Goal: Task Accomplishment & Management: Use online tool/utility

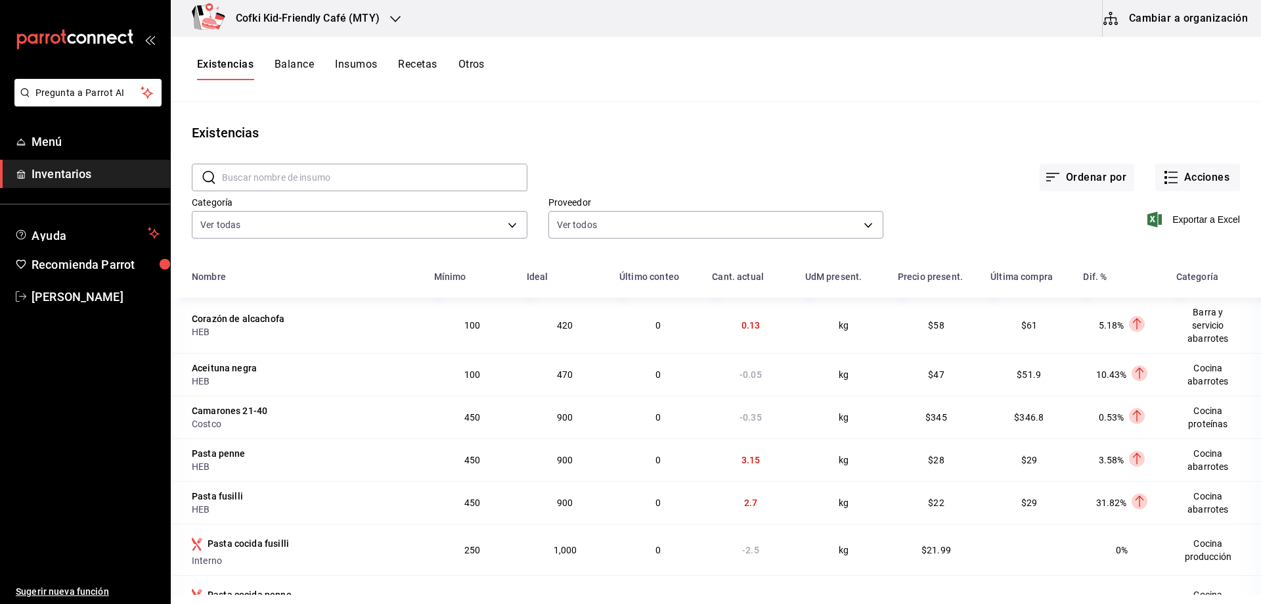
click at [294, 22] on h3 "Cofki Kid-Friendly Café (MTY)" at bounding box center [302, 19] width 154 height 16
click at [295, 86] on span "Cofki Kid-Friendly Café (MTY)" at bounding box center [242, 86] width 122 height 14
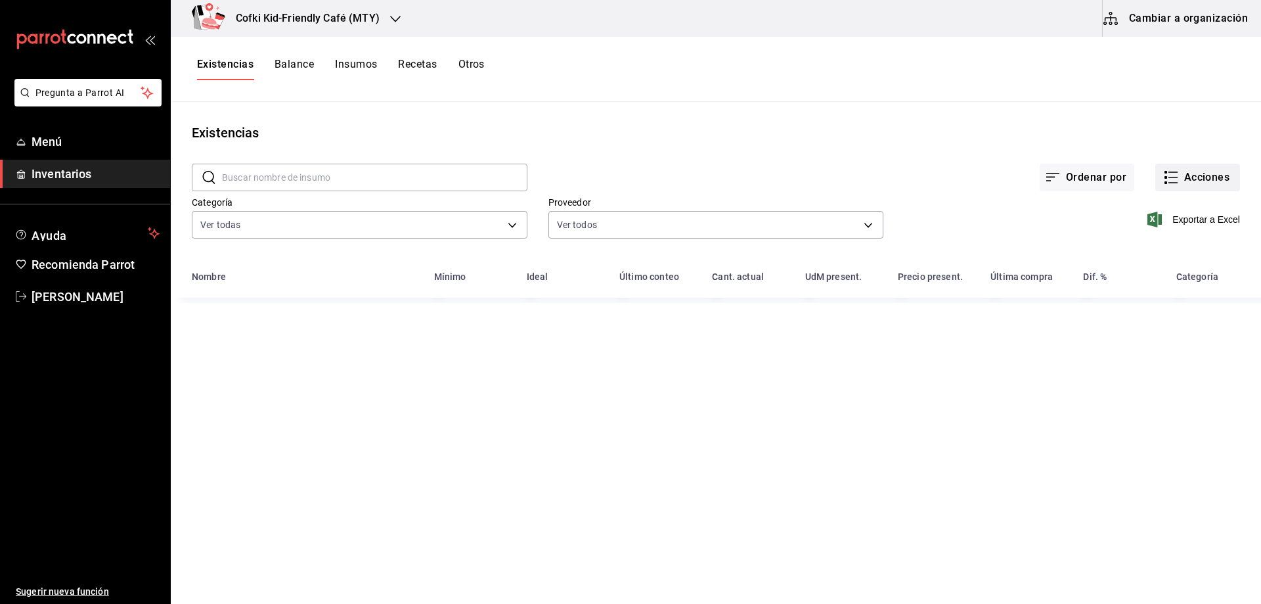
click at [1187, 175] on button "Acciones" at bounding box center [1197, 178] width 85 height 28
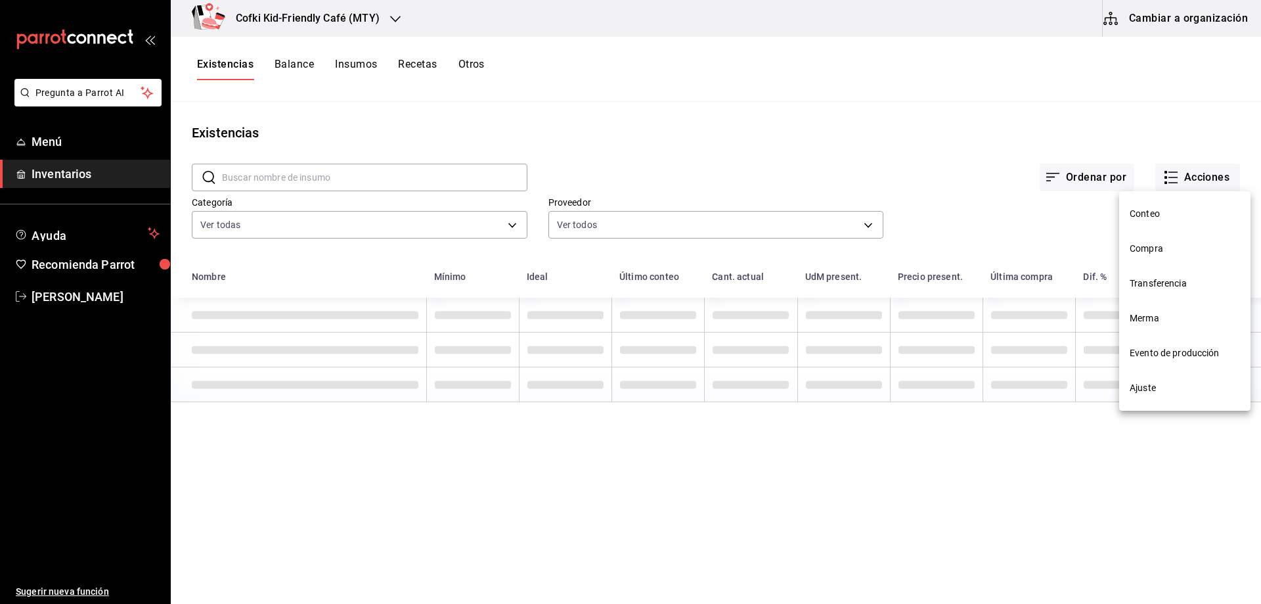
click at [1175, 251] on span "Compra" at bounding box center [1185, 249] width 110 height 14
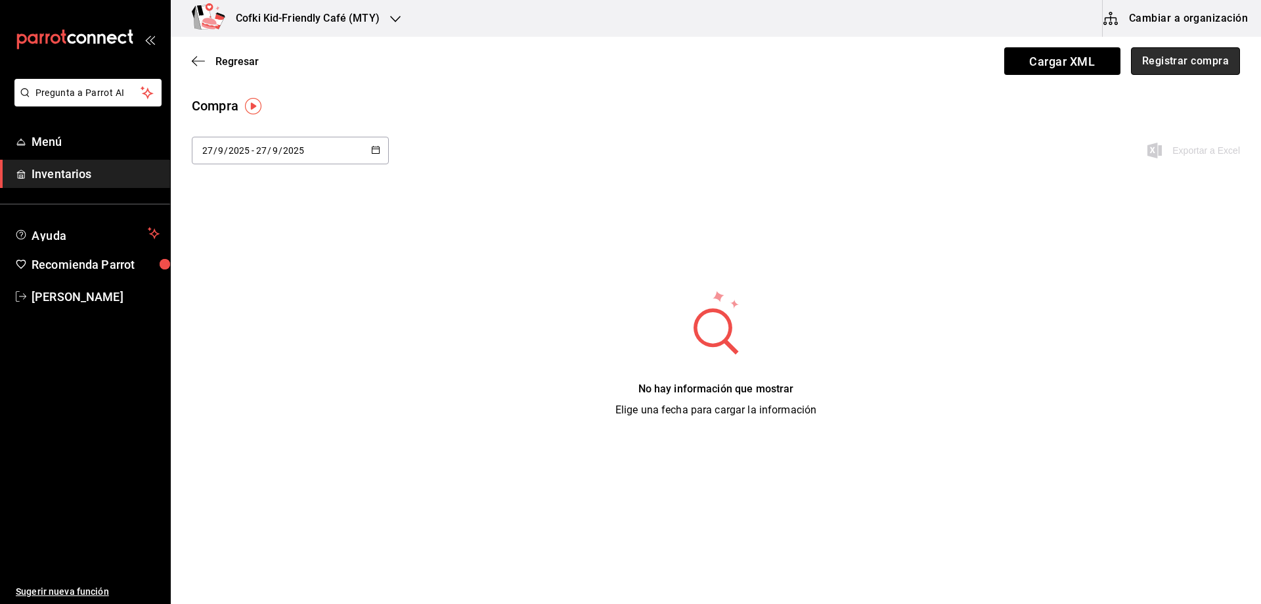
click at [1158, 63] on button "Registrar compra" at bounding box center [1185, 61] width 109 height 28
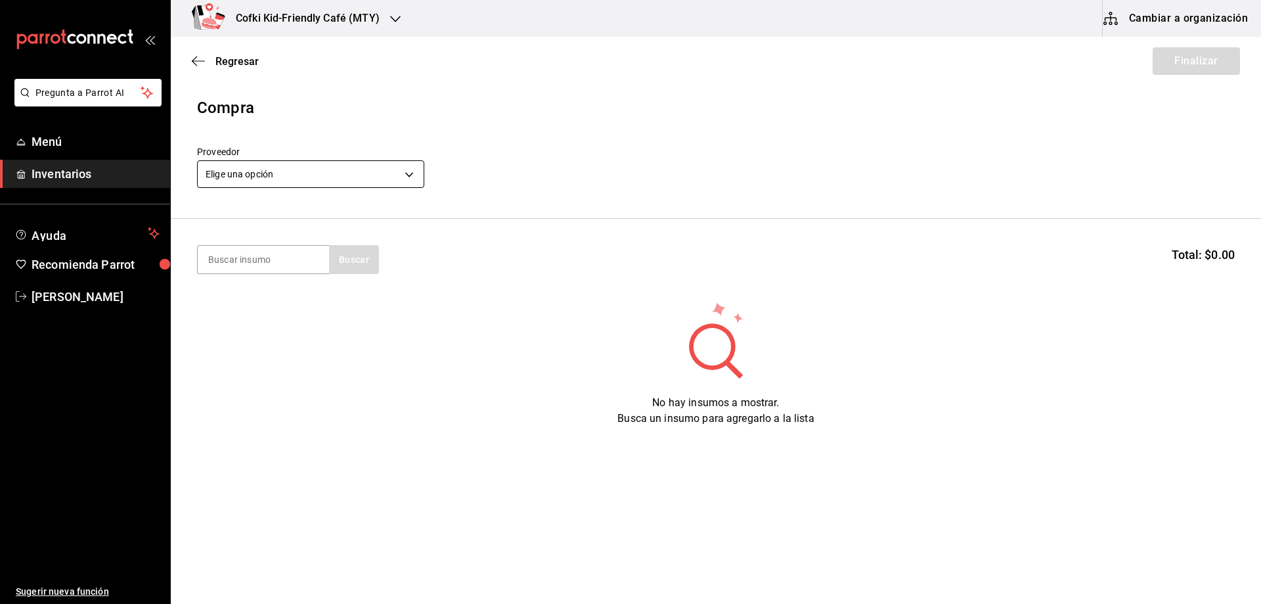
click at [294, 169] on body "Pregunta a Parrot AI Menú Inventarios Ayuda Recomienda Parrot Oscar Aguilar Sug…" at bounding box center [630, 264] width 1261 height 529
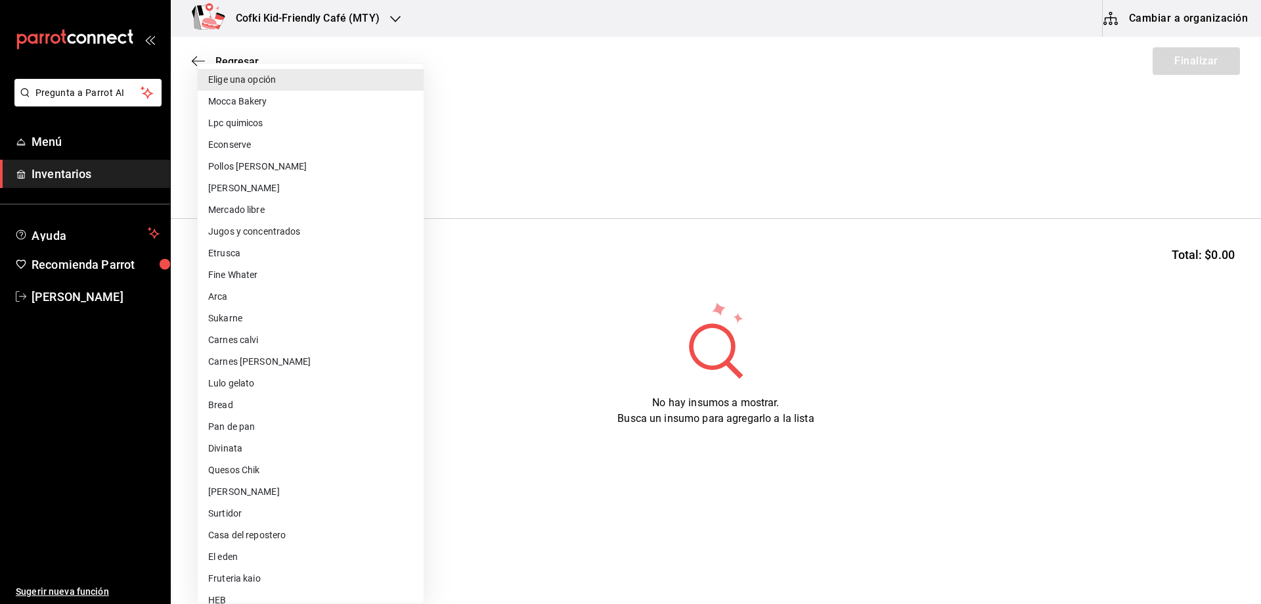
click at [263, 194] on li "[PERSON_NAME]" at bounding box center [311, 188] width 226 height 22
type input "d2021c40-9247-4f3e-9112-9c4e99f34d44"
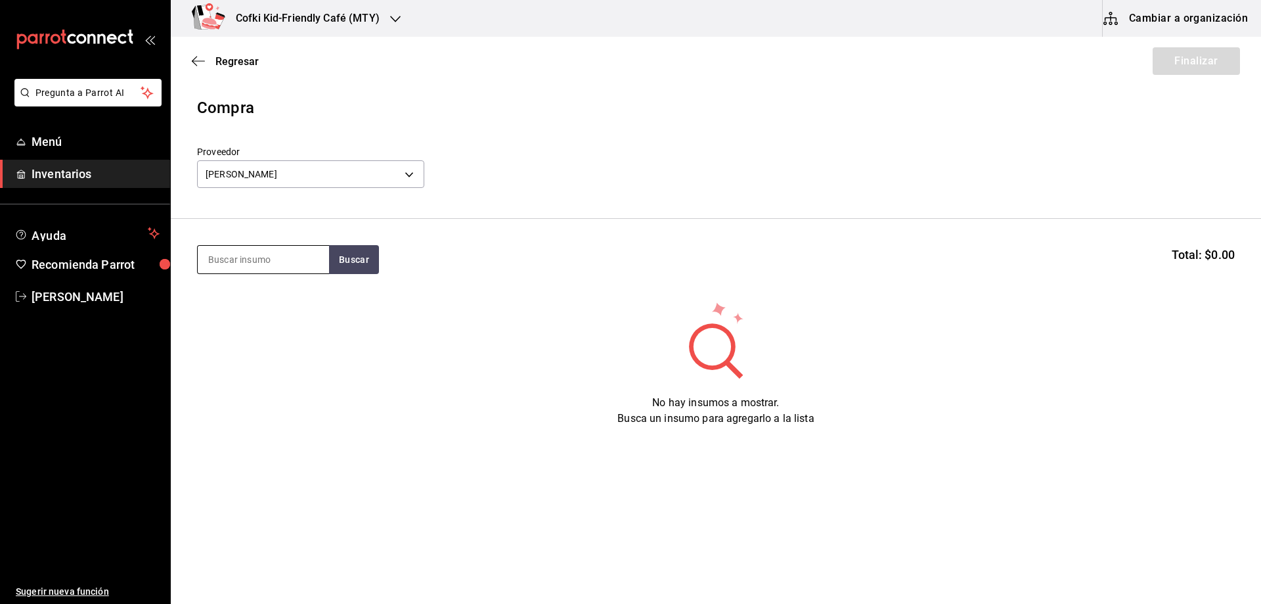
click at [272, 260] on input at bounding box center [263, 260] width 131 height 28
click at [356, 259] on button "Buscar" at bounding box center [354, 259] width 50 height 29
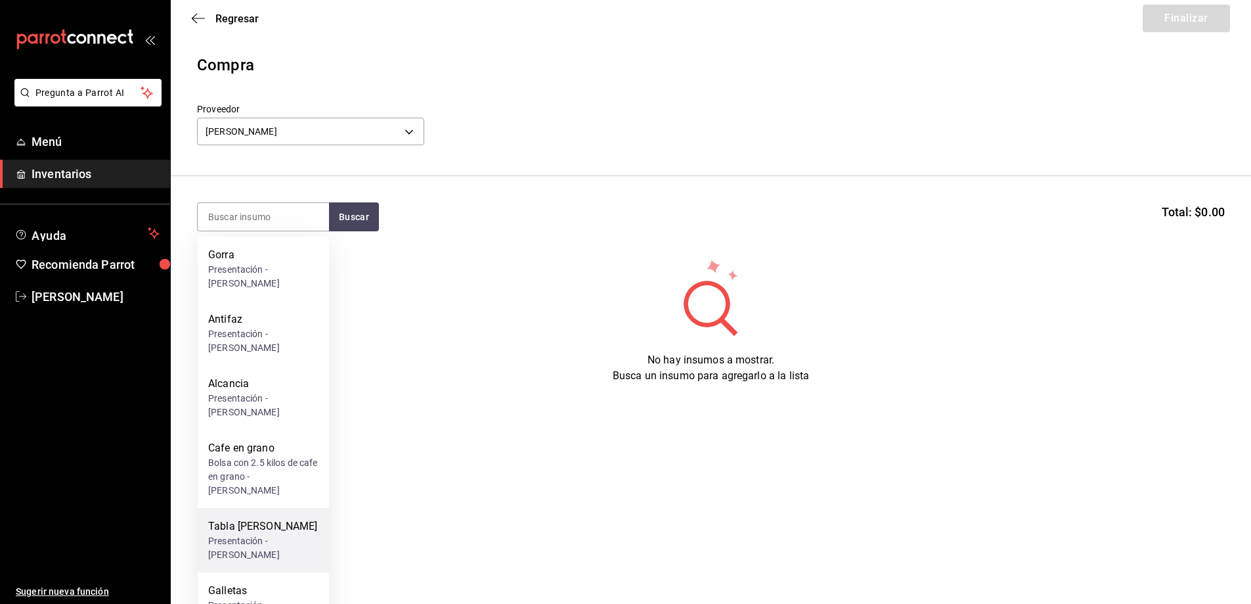
scroll to position [66, 0]
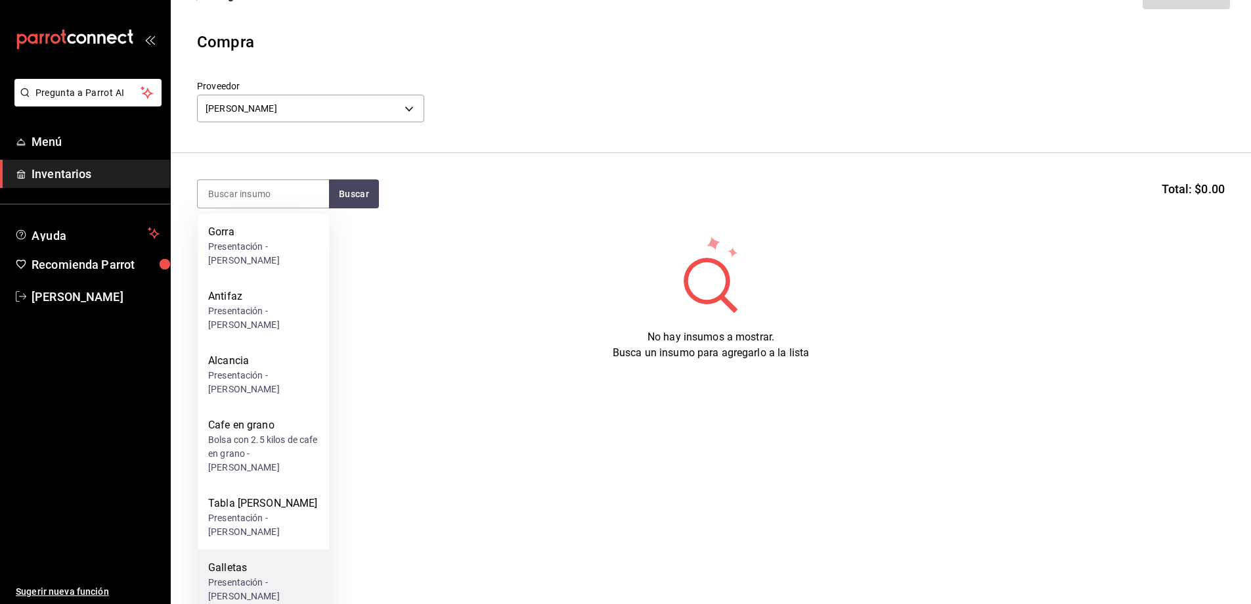
click at [267, 560] on div "Galletas" at bounding box center [263, 568] width 110 height 16
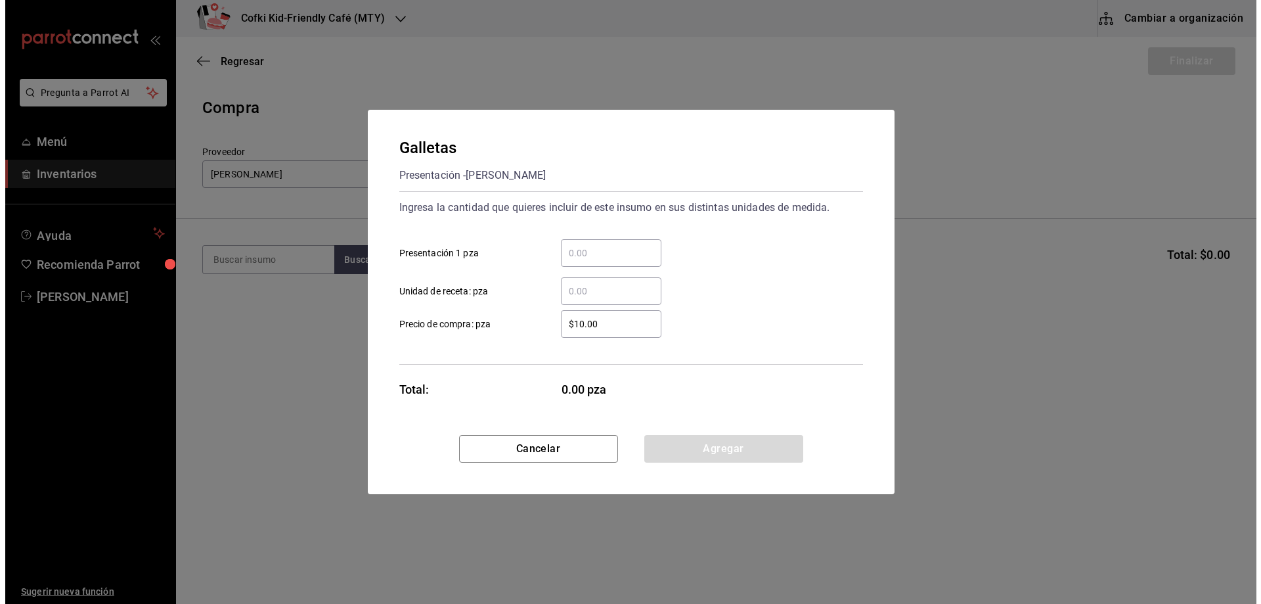
scroll to position [0, 0]
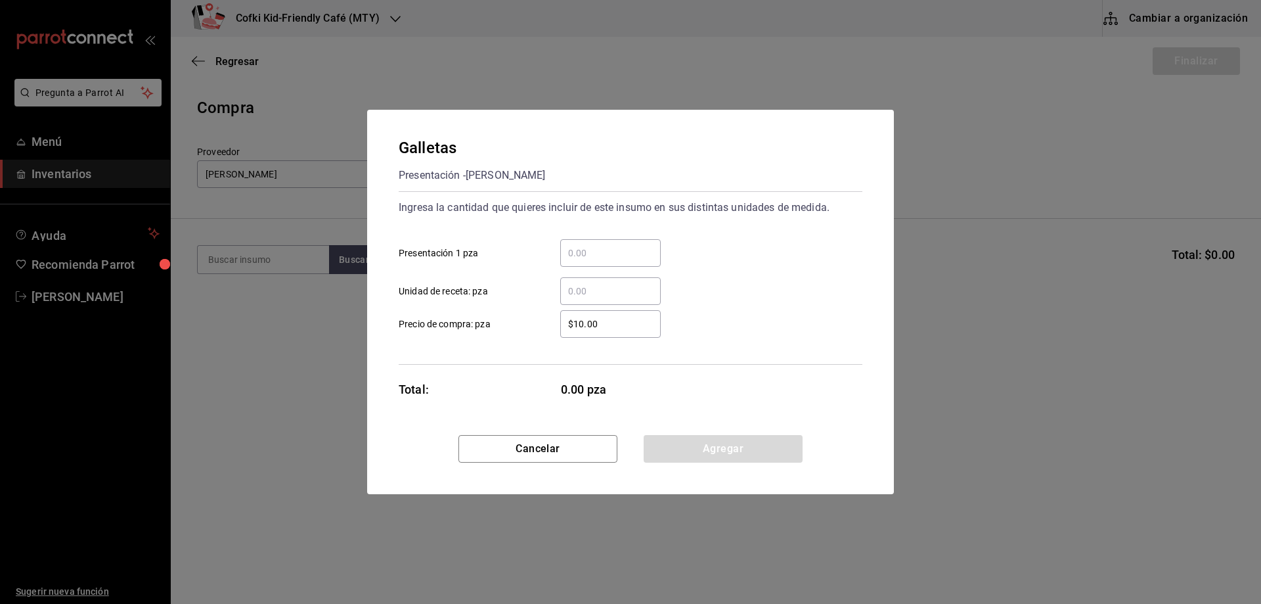
click at [616, 261] on div "​" at bounding box center [610, 253] width 101 height 28
click at [616, 261] on input "​ Presentación 1 pza" at bounding box center [610, 253] width 101 height 16
type input "9"
click at [732, 257] on div "9 ​ Presentación 1 pza" at bounding box center [625, 248] width 474 height 38
click at [730, 454] on button "Agregar" at bounding box center [723, 449] width 159 height 28
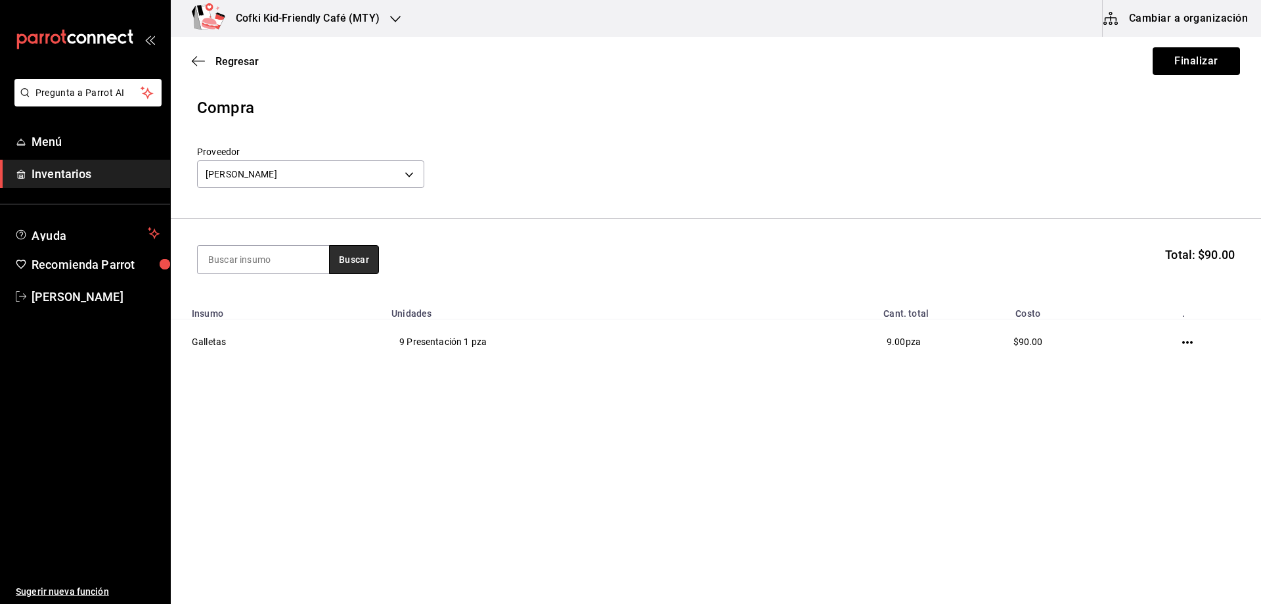
click at [345, 264] on button "Buscar" at bounding box center [354, 259] width 50 height 29
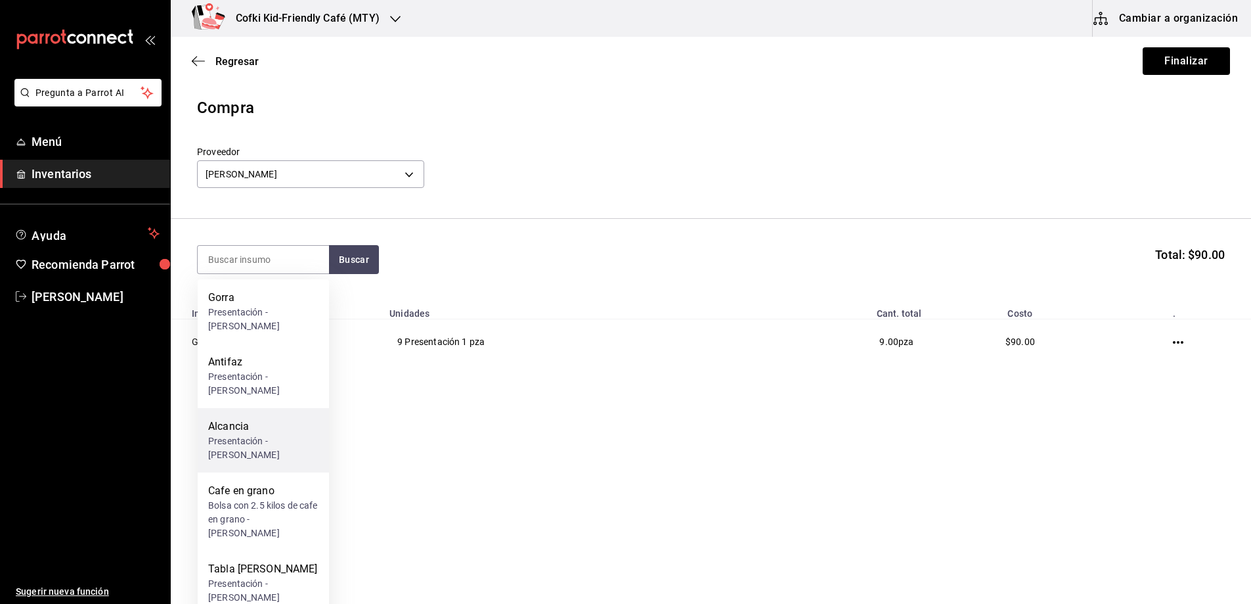
click at [275, 418] on div "Alcancia" at bounding box center [263, 426] width 110 height 16
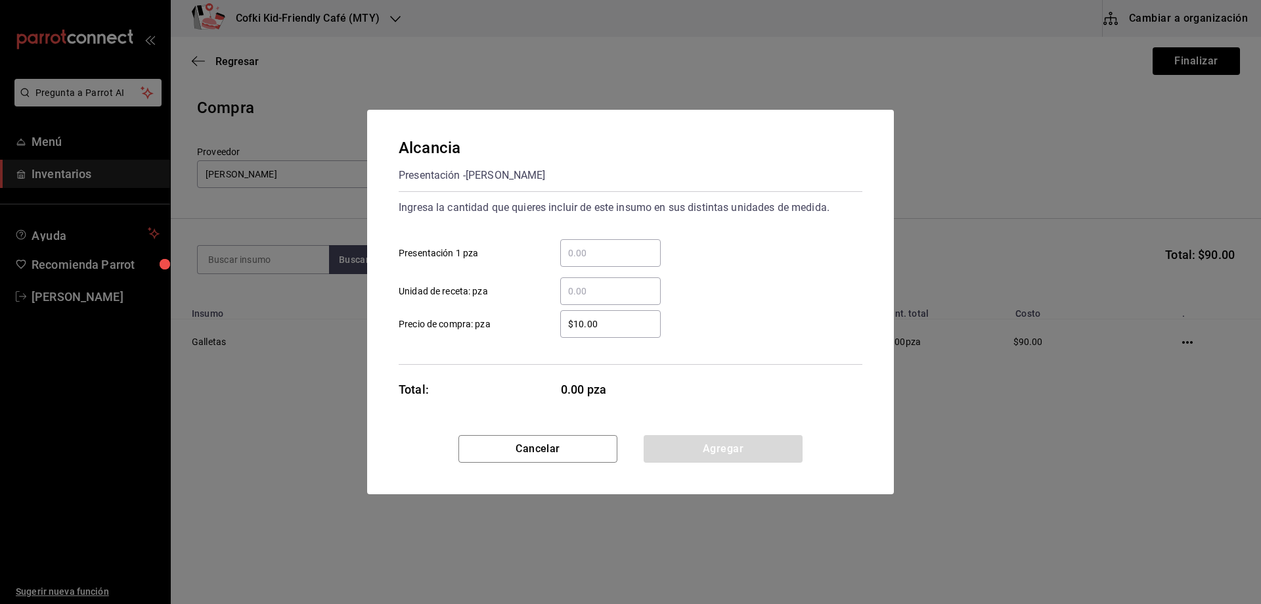
click at [592, 253] on input "​ Presentación 1 pza" at bounding box center [610, 253] width 101 height 16
type input "20"
click at [785, 257] on div "20 ​ Presentación 1 pza" at bounding box center [625, 248] width 474 height 38
click at [717, 451] on button "Agregar" at bounding box center [723, 449] width 159 height 28
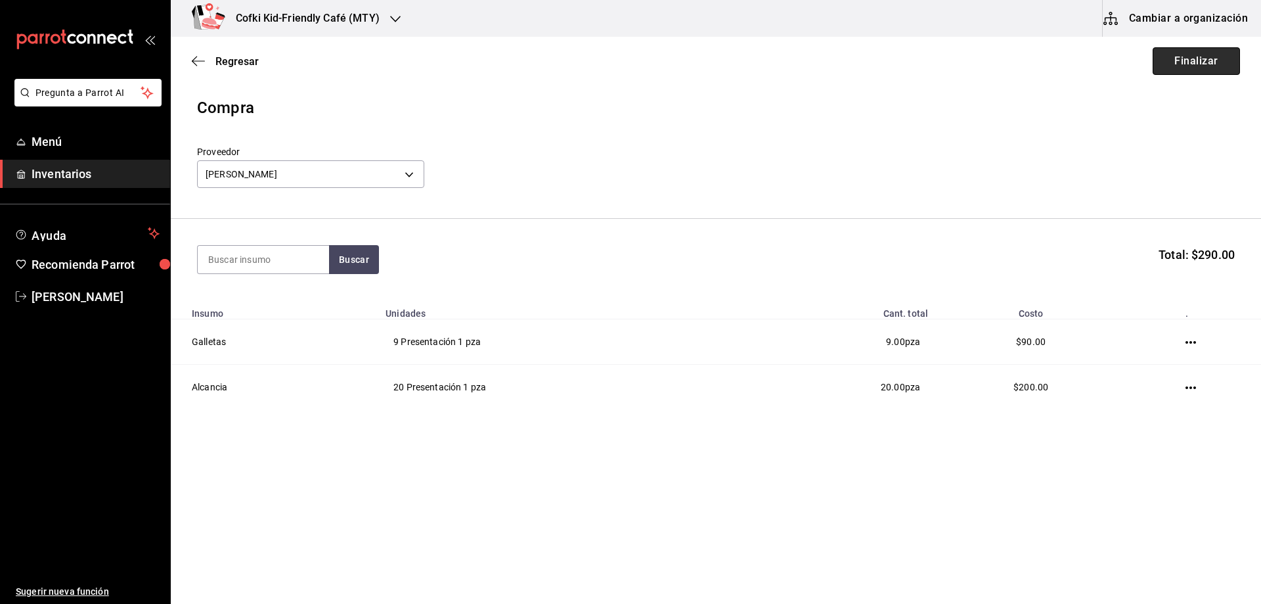
click at [1192, 66] on button "Finalizar" at bounding box center [1196, 61] width 87 height 28
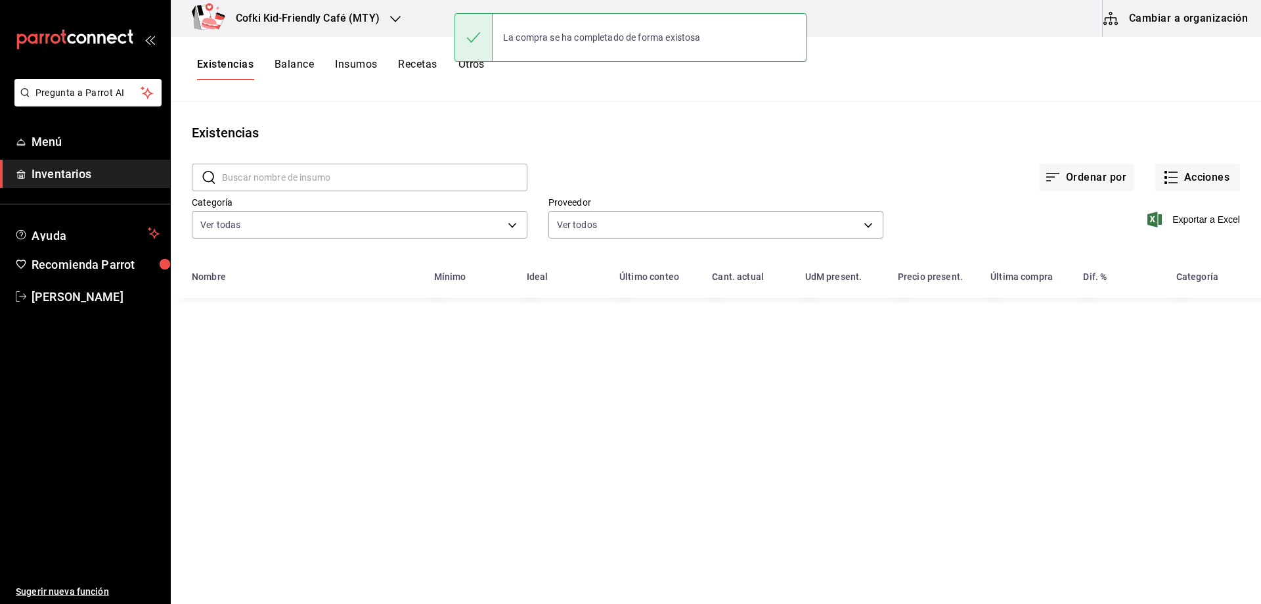
click at [640, 150] on div "Ordenar por Acciones" at bounding box center [883, 167] width 713 height 49
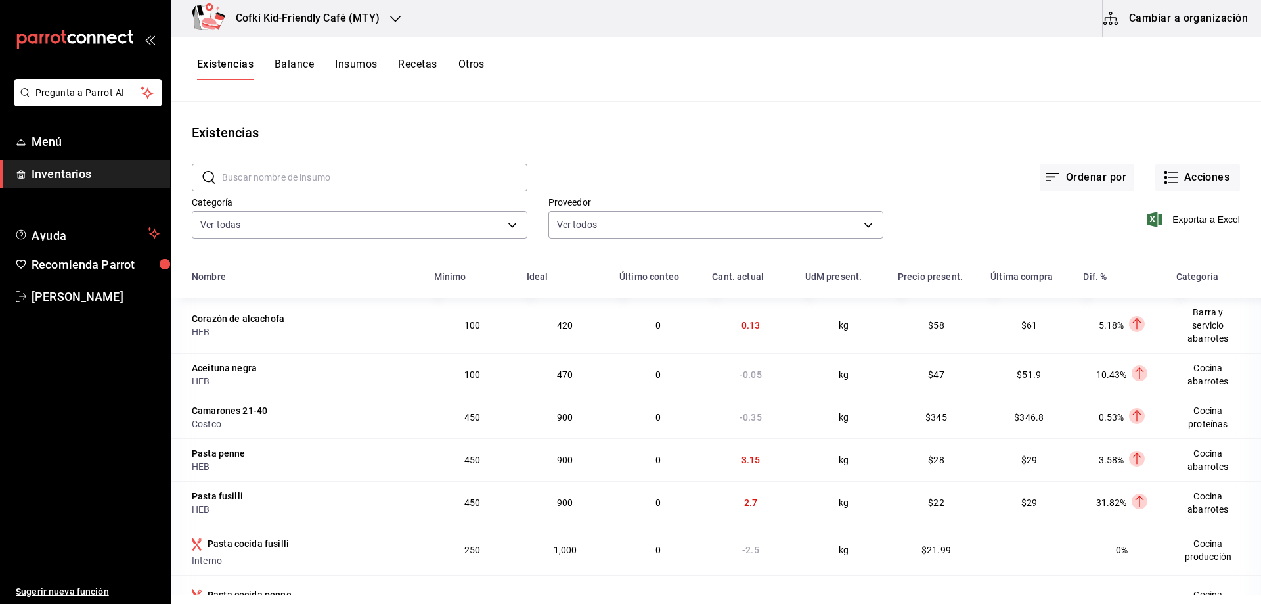
click at [728, 125] on div "Existencias" at bounding box center [716, 133] width 1090 height 20
